Goal: Find specific page/section: Find specific page/section

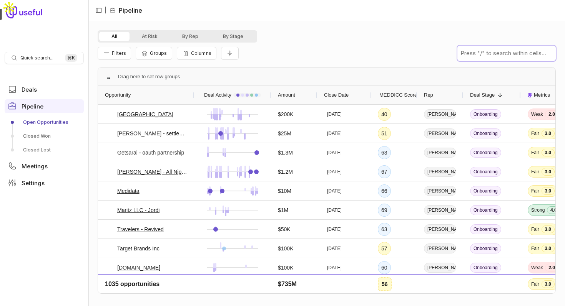
click at [482, 51] on input "text" at bounding box center [506, 53] width 98 height 15
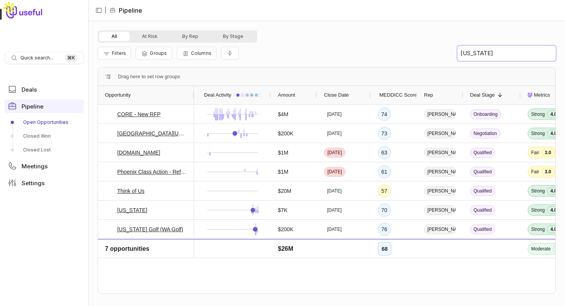
type input "[US_STATE]"
click at [134, 209] on link "[US_STATE]" at bounding box center [132, 210] width 30 height 9
